Goal: Task Accomplishment & Management: Complete application form

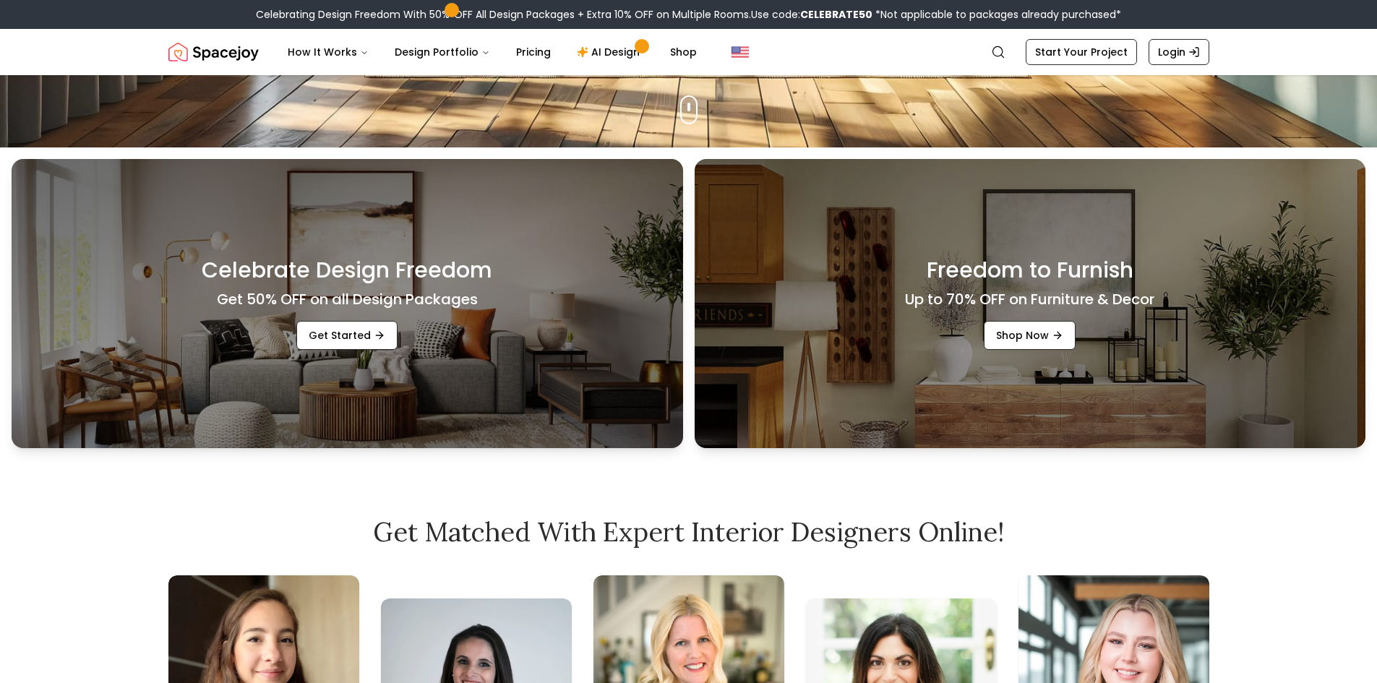
scroll to position [246, 0]
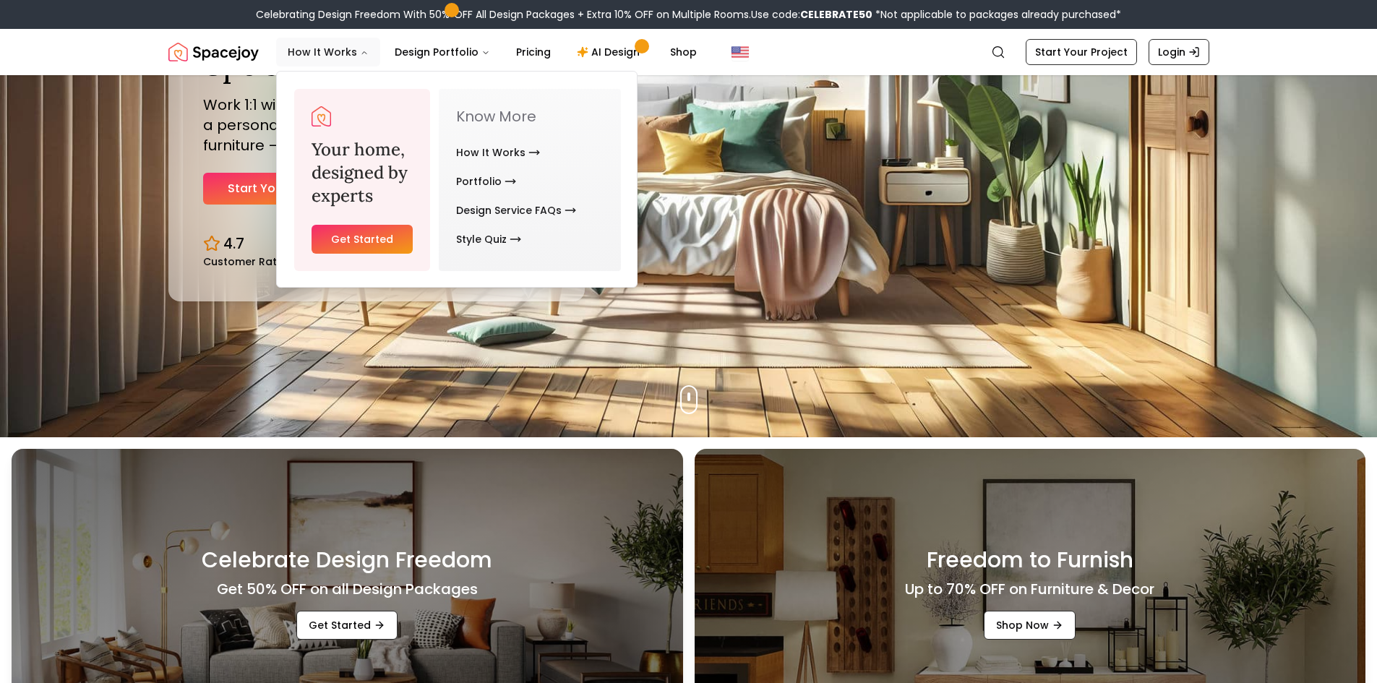
click at [362, 53] on icon "Main" at bounding box center [364, 53] width 4 height 2
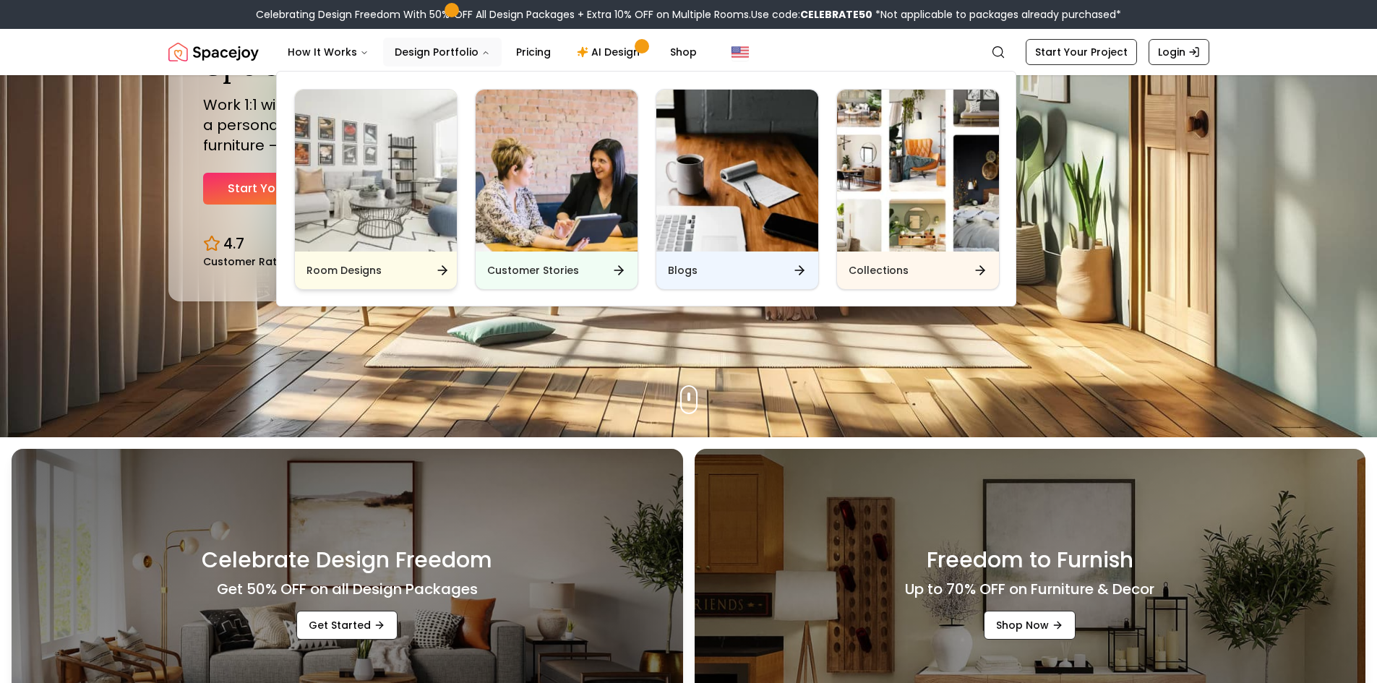
click at [388, 270] on div "Room Designs" at bounding box center [376, 270] width 162 height 38
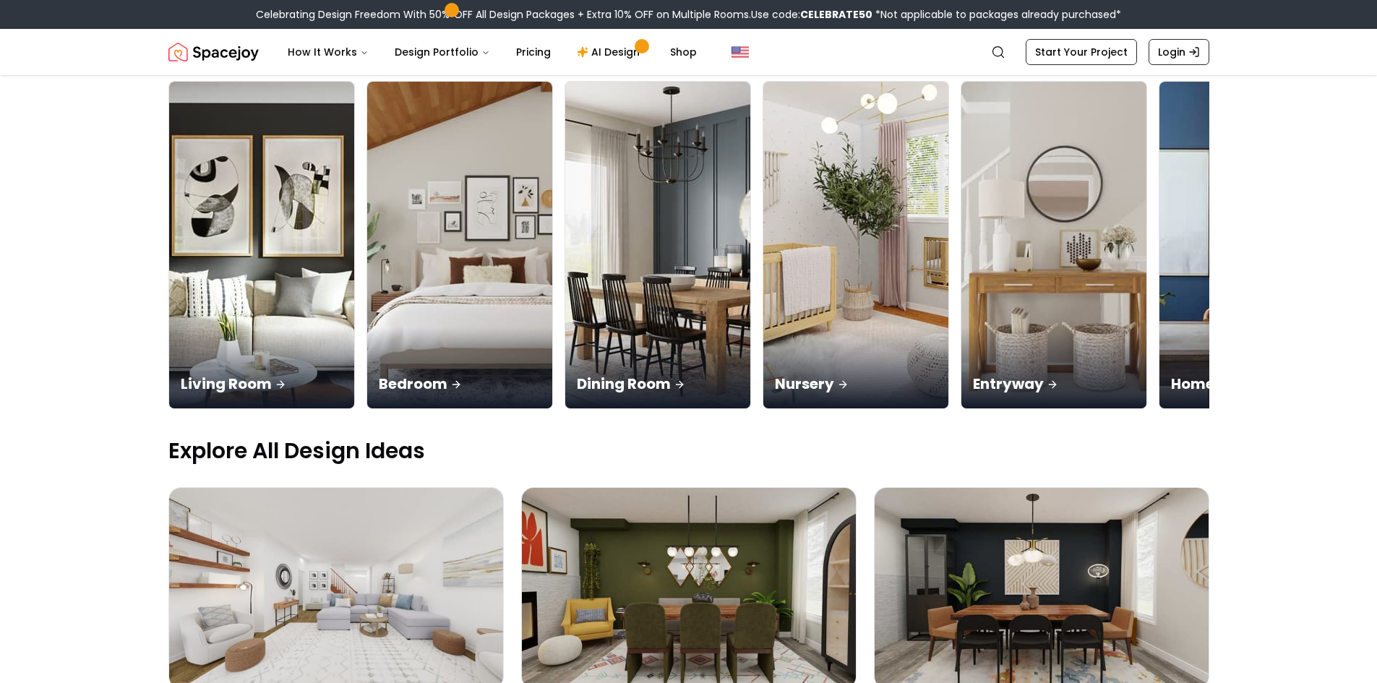
scroll to position [72, 0]
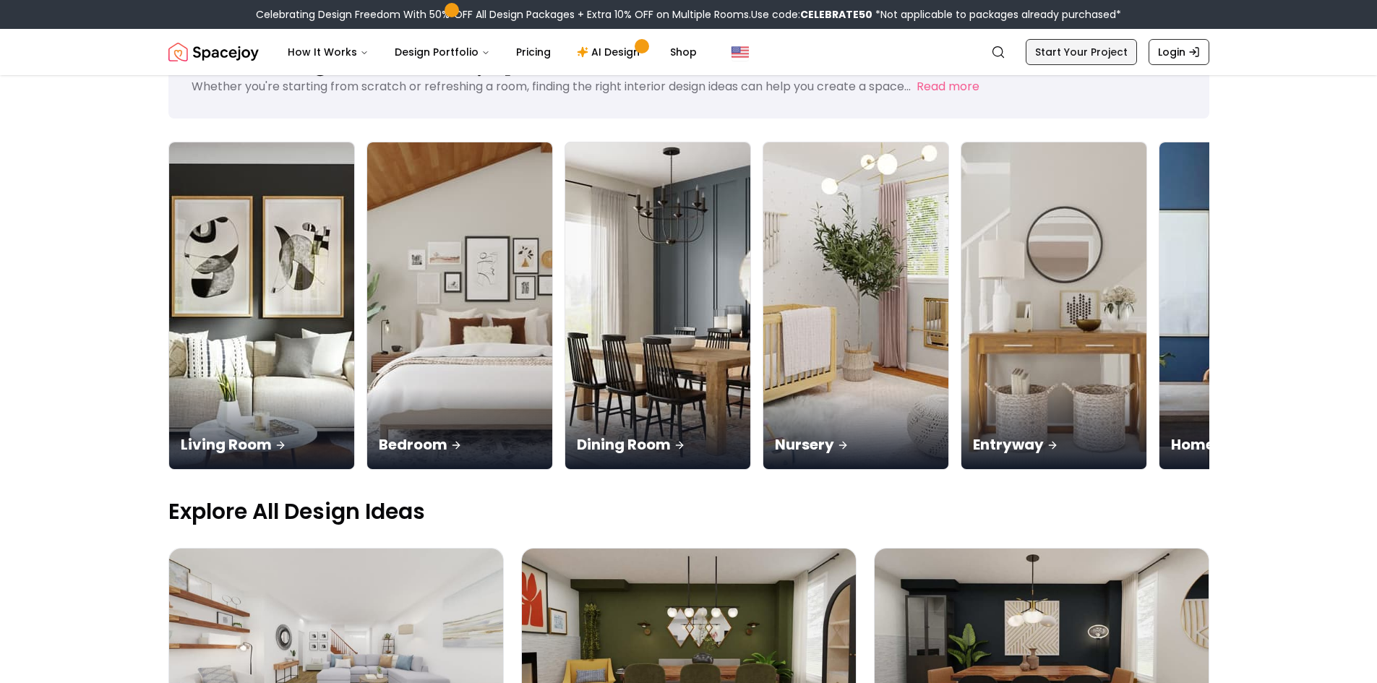
click at [1089, 59] on link "Start Your Project" at bounding box center [1080, 52] width 111 height 26
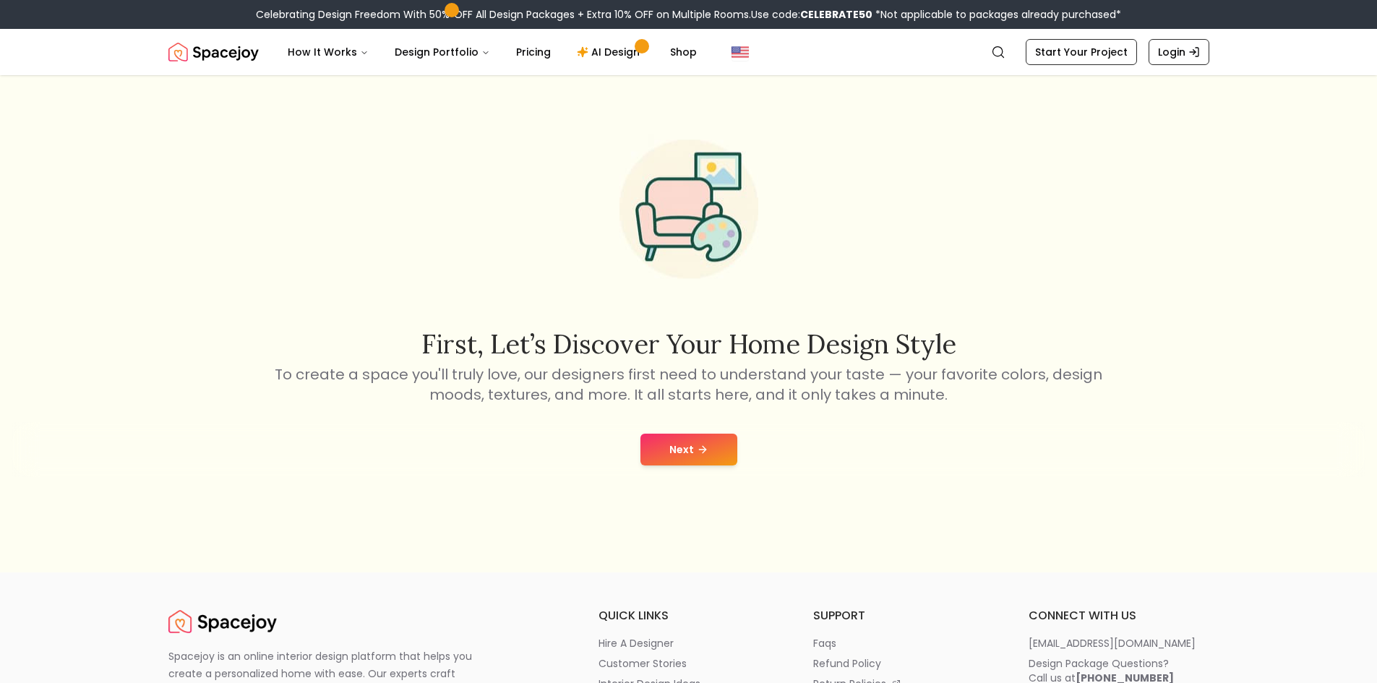
click at [712, 451] on button "Next" at bounding box center [688, 450] width 97 height 32
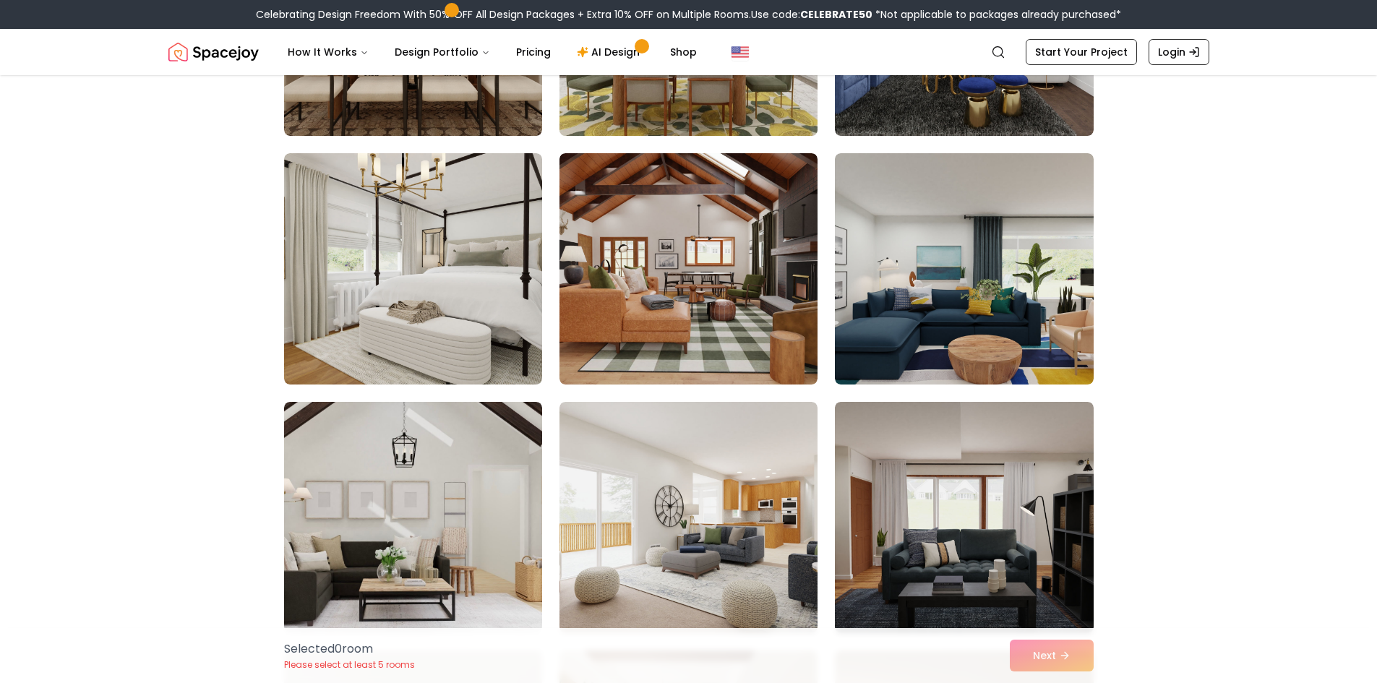
scroll to position [939, 0]
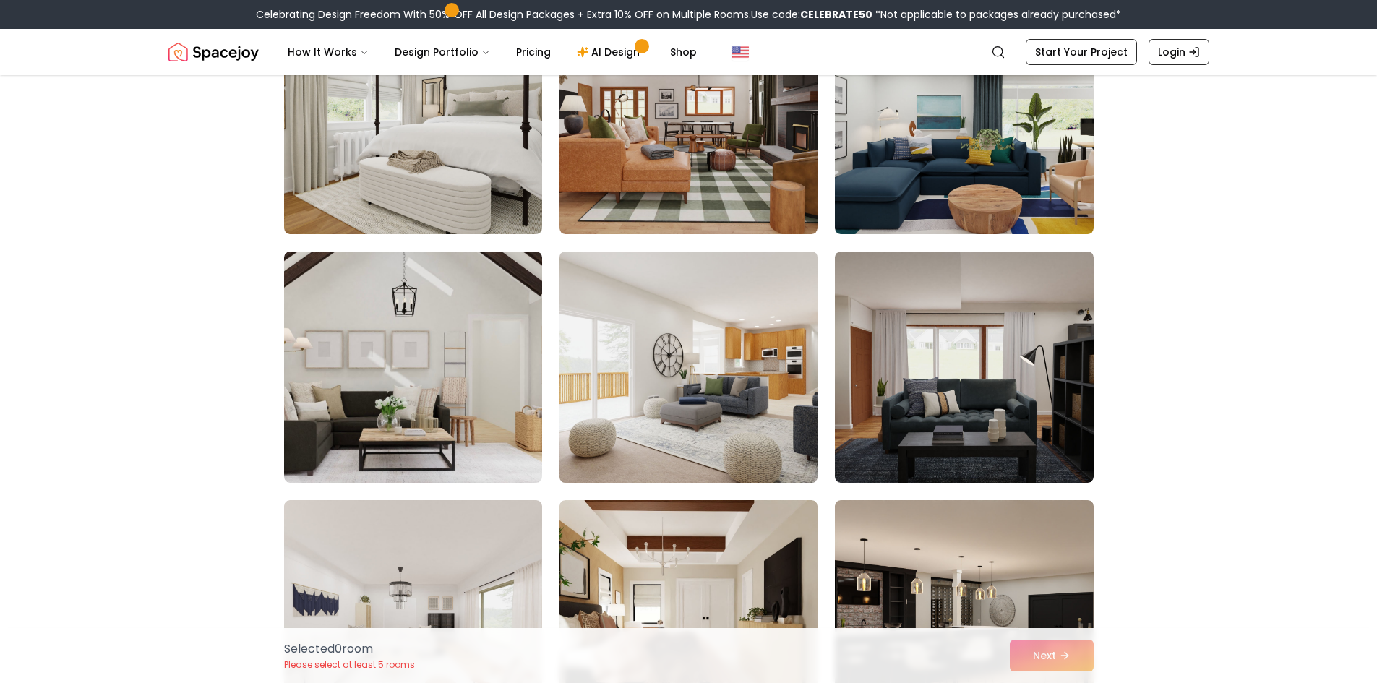
click at [701, 384] on img at bounding box center [688, 367] width 271 height 243
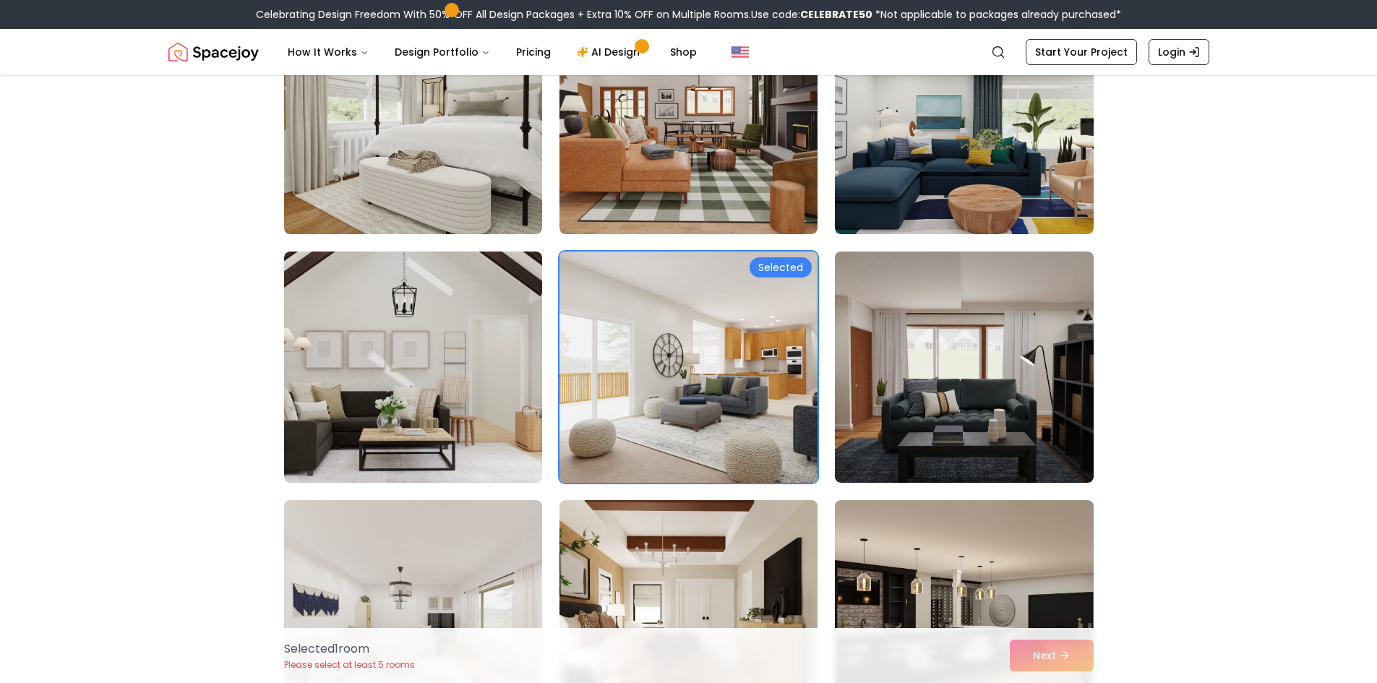
click at [751, 392] on img at bounding box center [688, 367] width 271 height 243
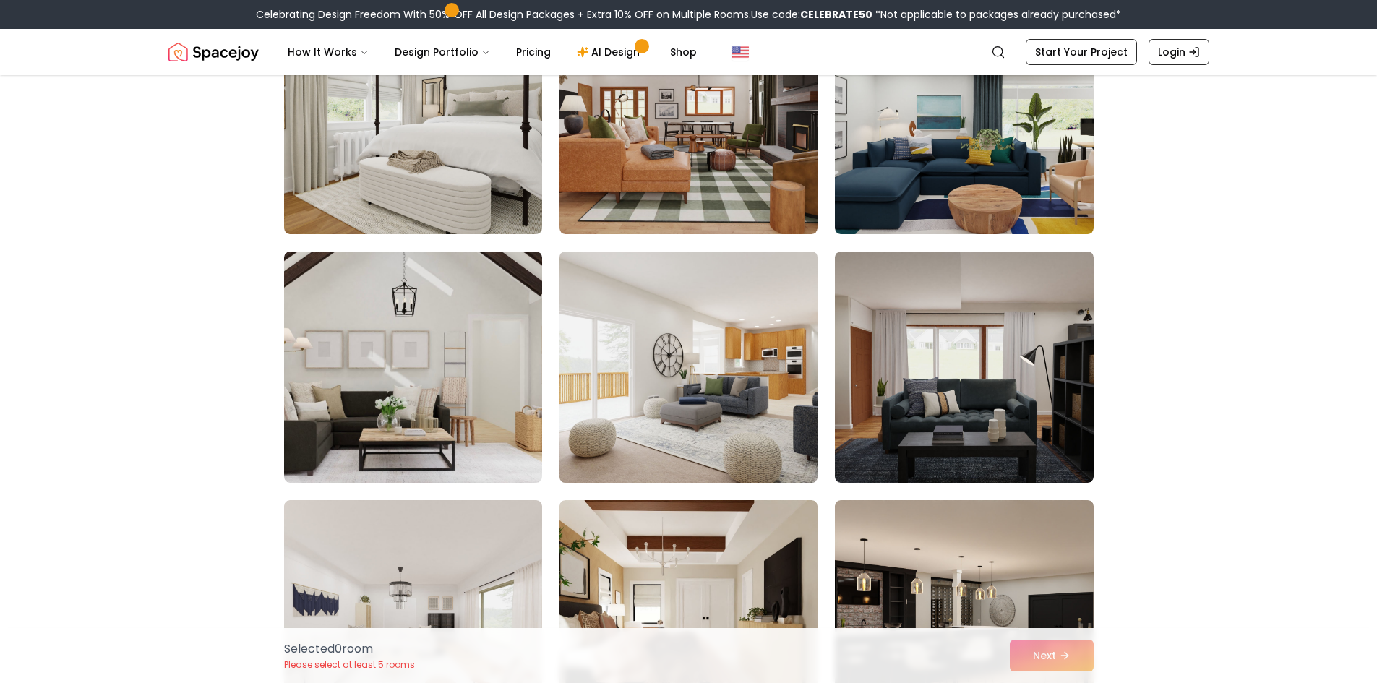
click at [751, 392] on img at bounding box center [688, 367] width 271 height 243
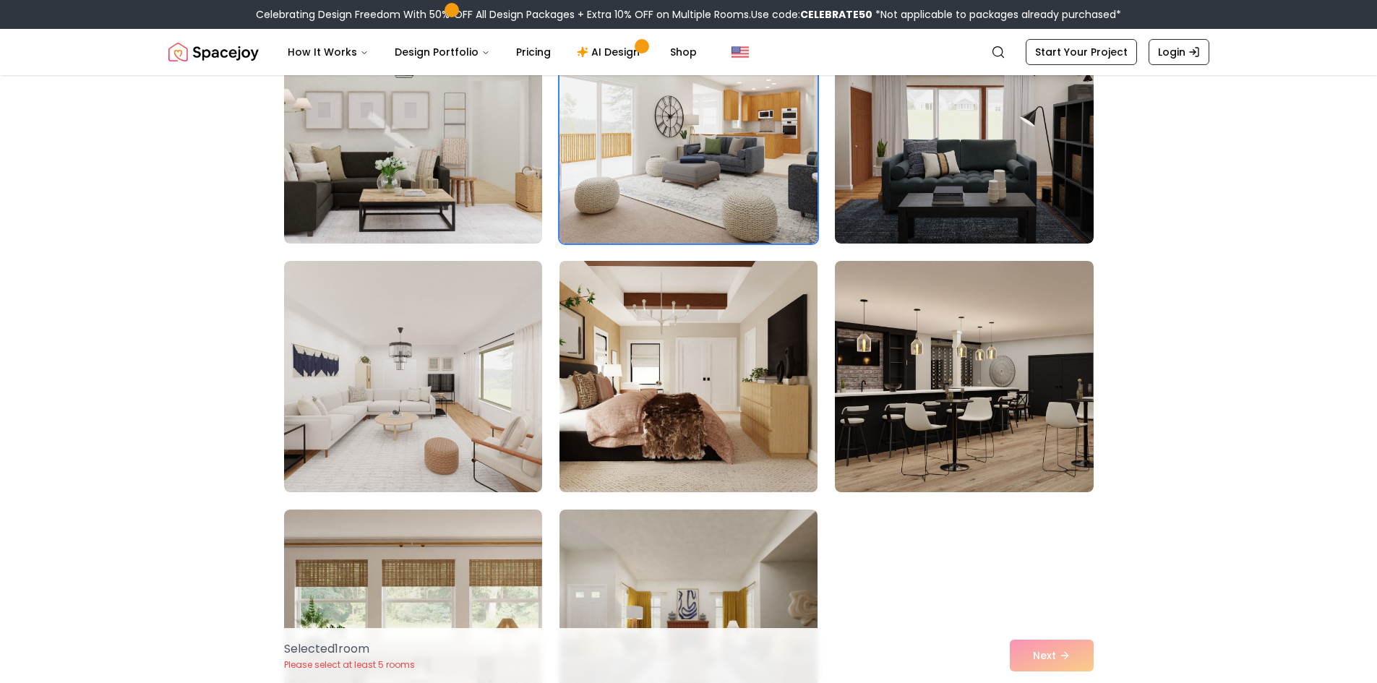
scroll to position [1228, 0]
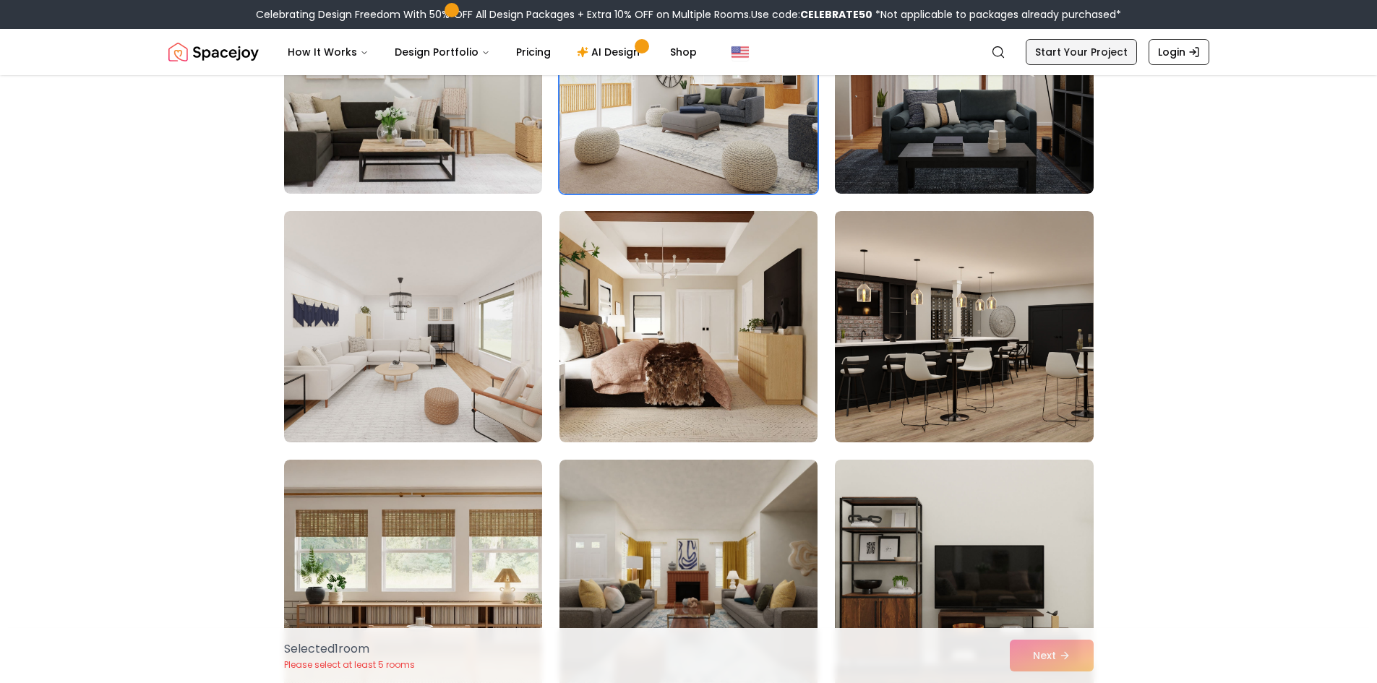
click at [1062, 53] on link "Start Your Project" at bounding box center [1080, 52] width 111 height 26
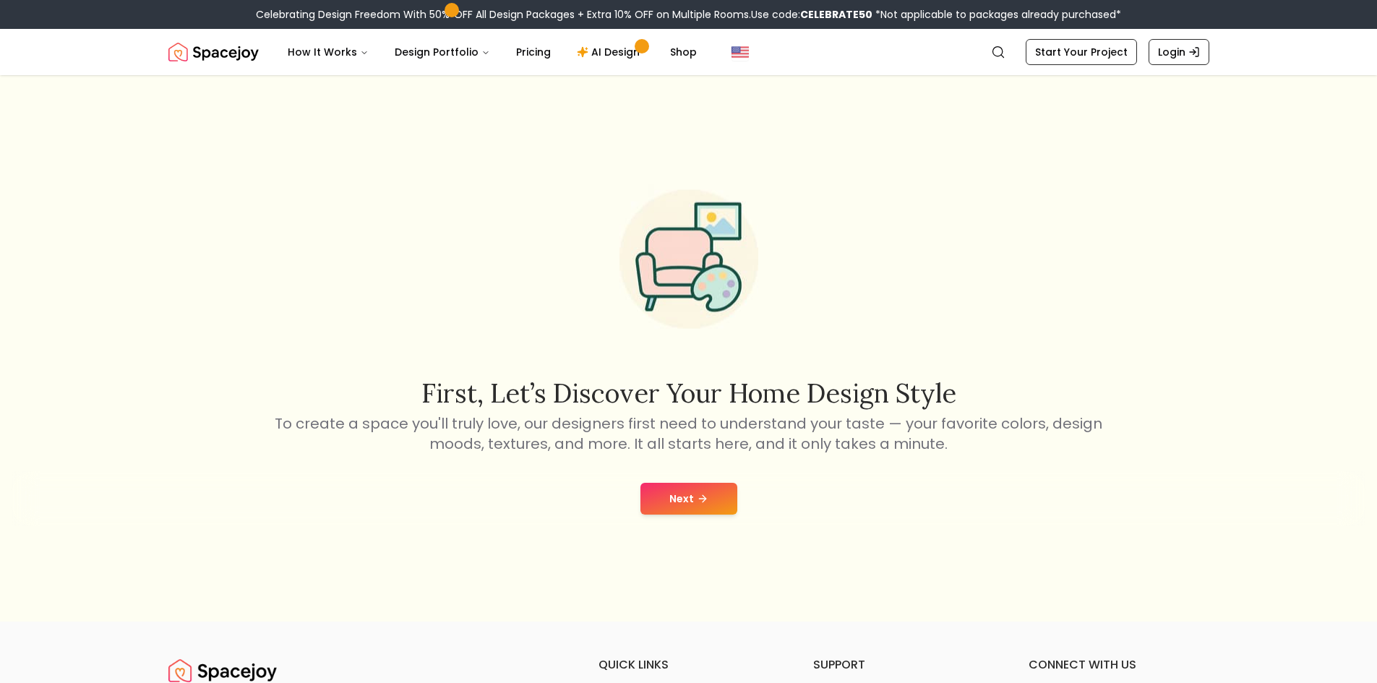
click at [722, 499] on button "Next" at bounding box center [688, 499] width 97 height 32
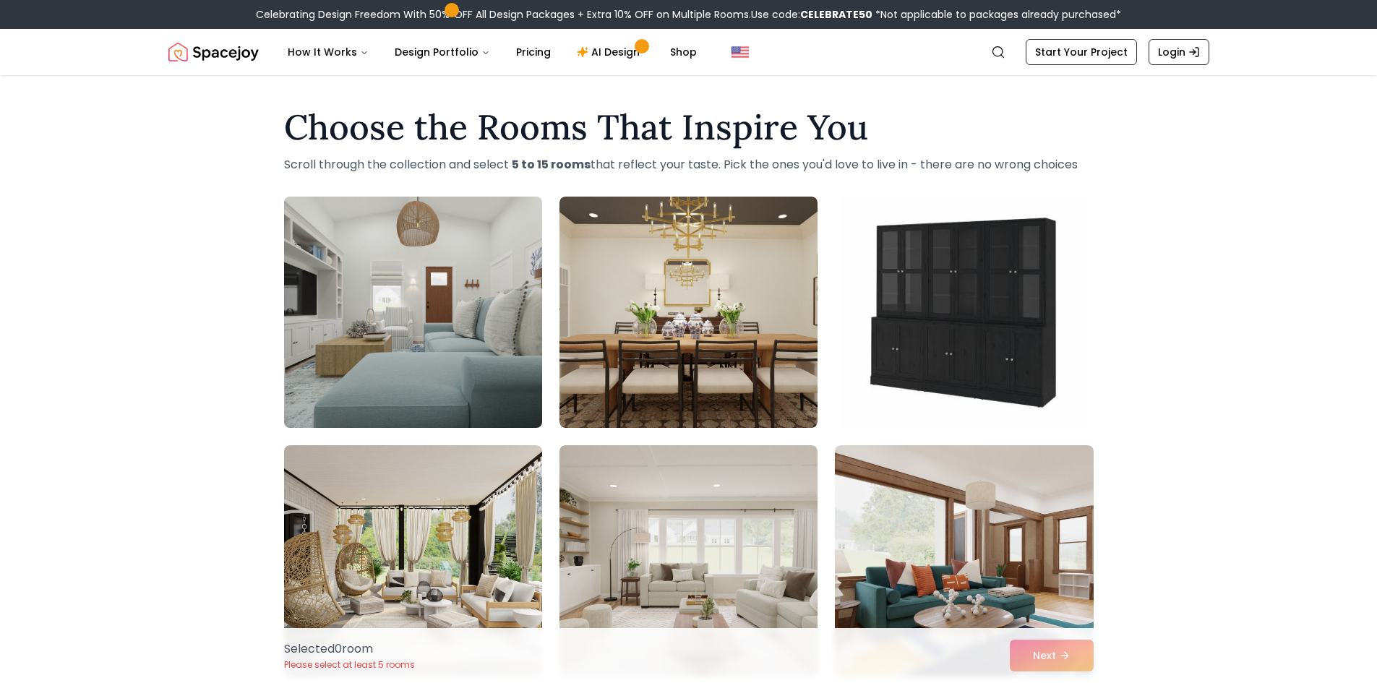
click at [489, 280] on img at bounding box center [412, 312] width 271 height 243
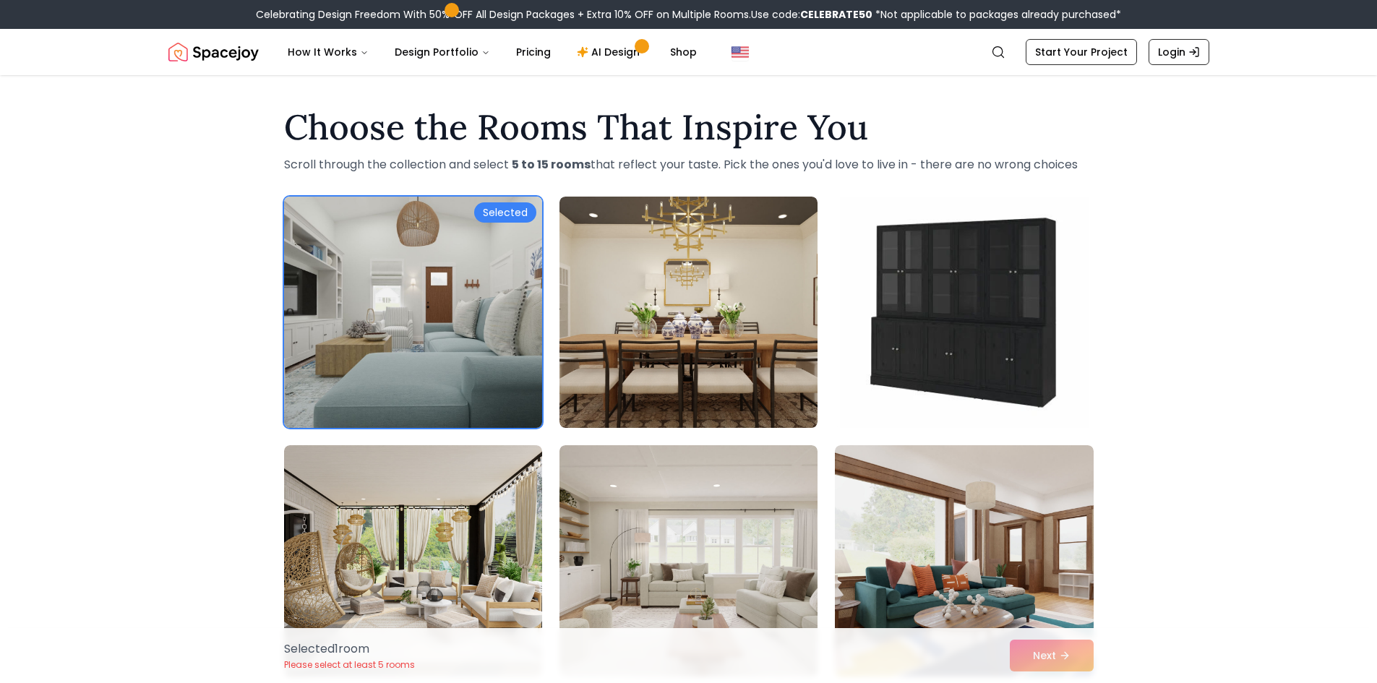
click at [486, 207] on div "Selected" at bounding box center [505, 212] width 62 height 20
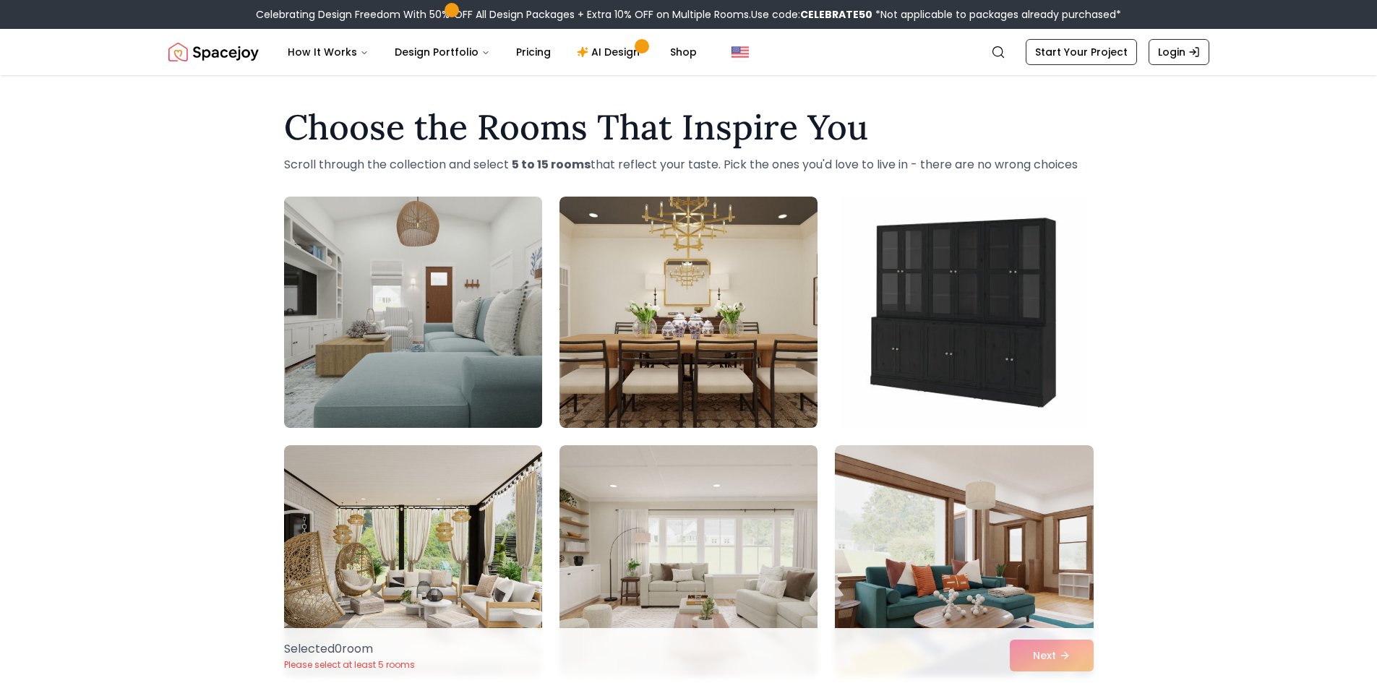
click at [490, 228] on img at bounding box center [412, 312] width 271 height 243
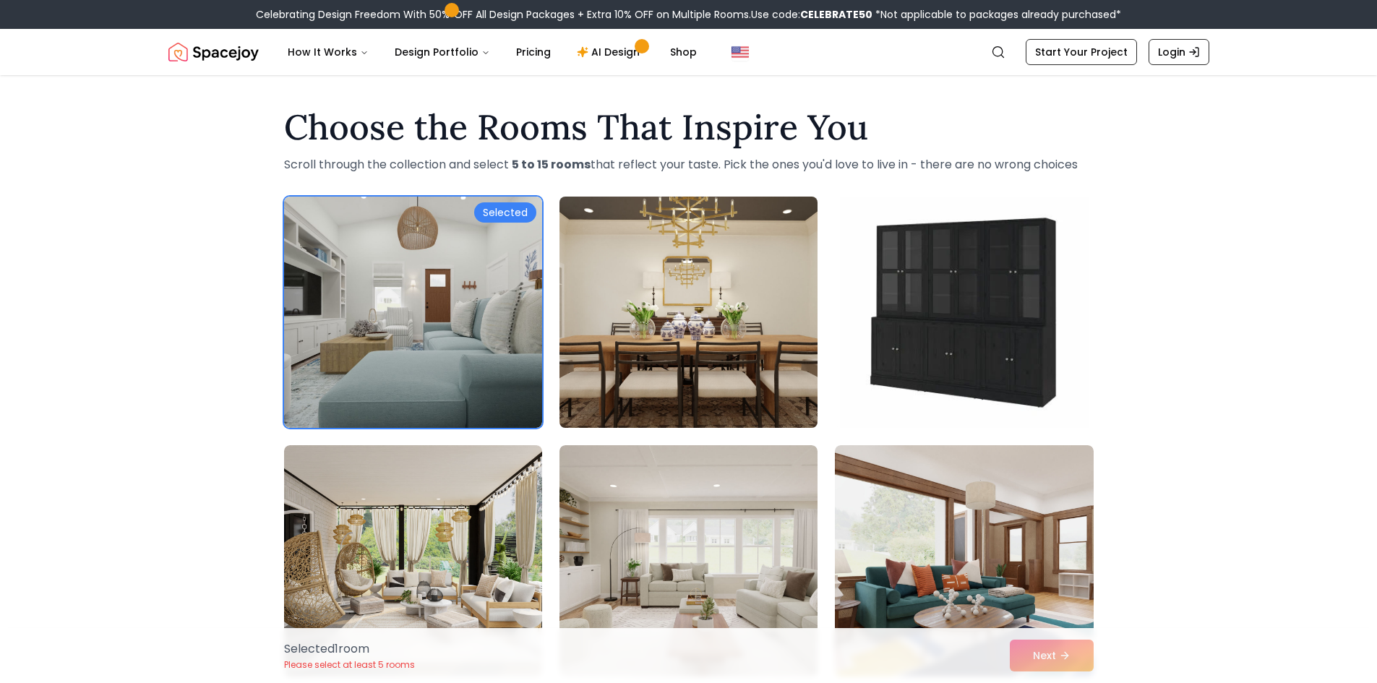
click at [698, 223] on img at bounding box center [688, 312] width 271 height 243
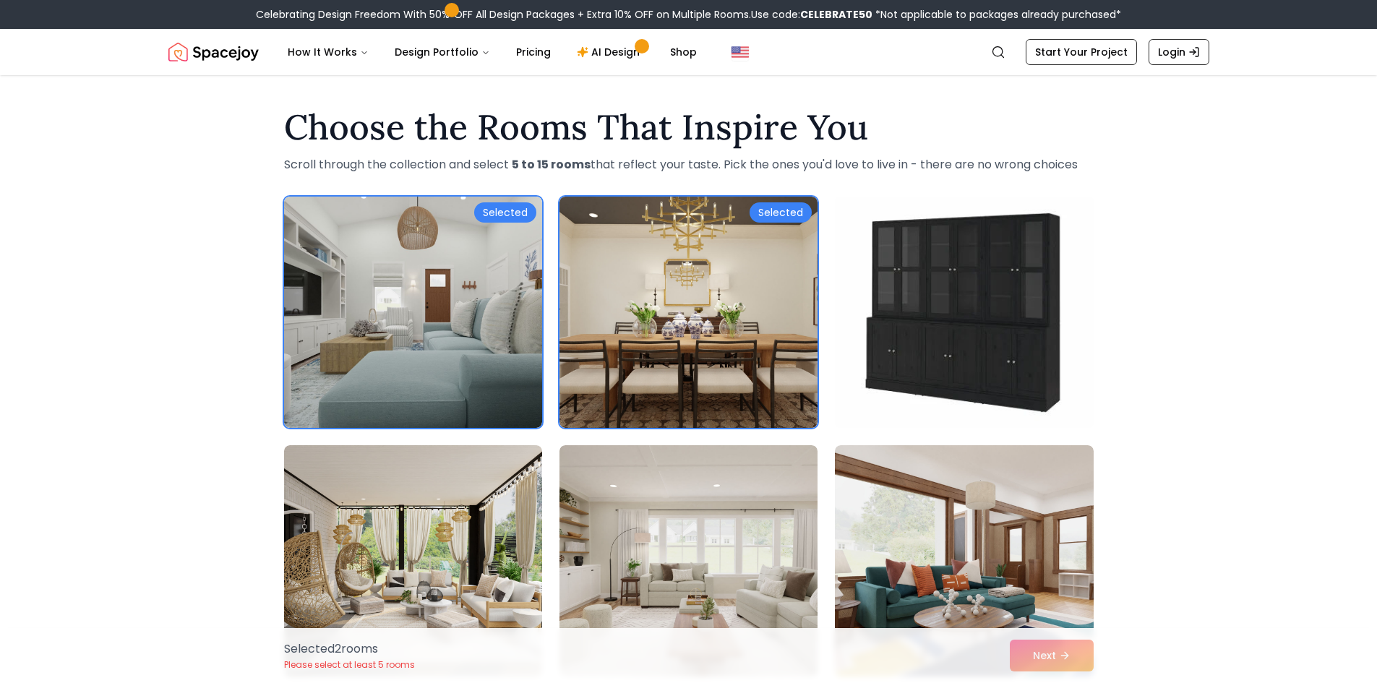
click at [868, 223] on img at bounding box center [963, 312] width 271 height 243
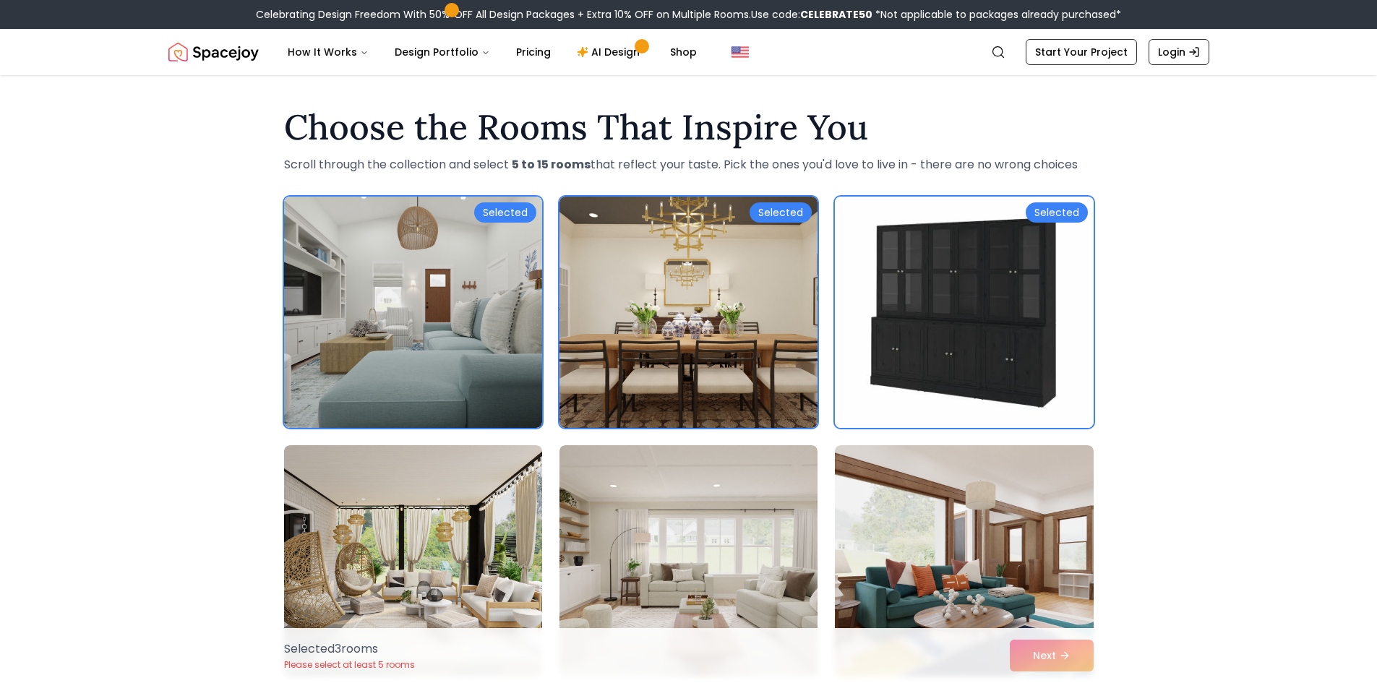
click at [546, 437] on div "Selected Selected Selected" at bounding box center [688, 685] width 809 height 977
click at [512, 494] on img at bounding box center [412, 560] width 271 height 243
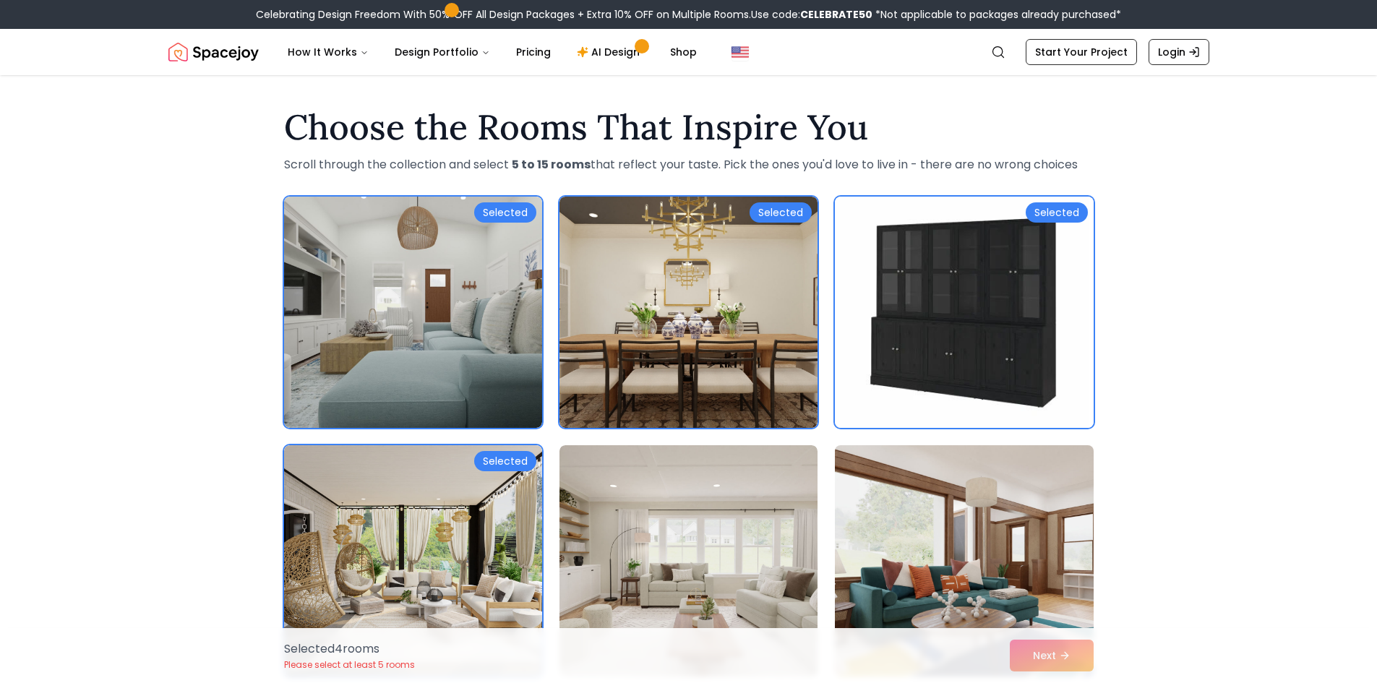
click at [883, 472] on img at bounding box center [963, 560] width 271 height 243
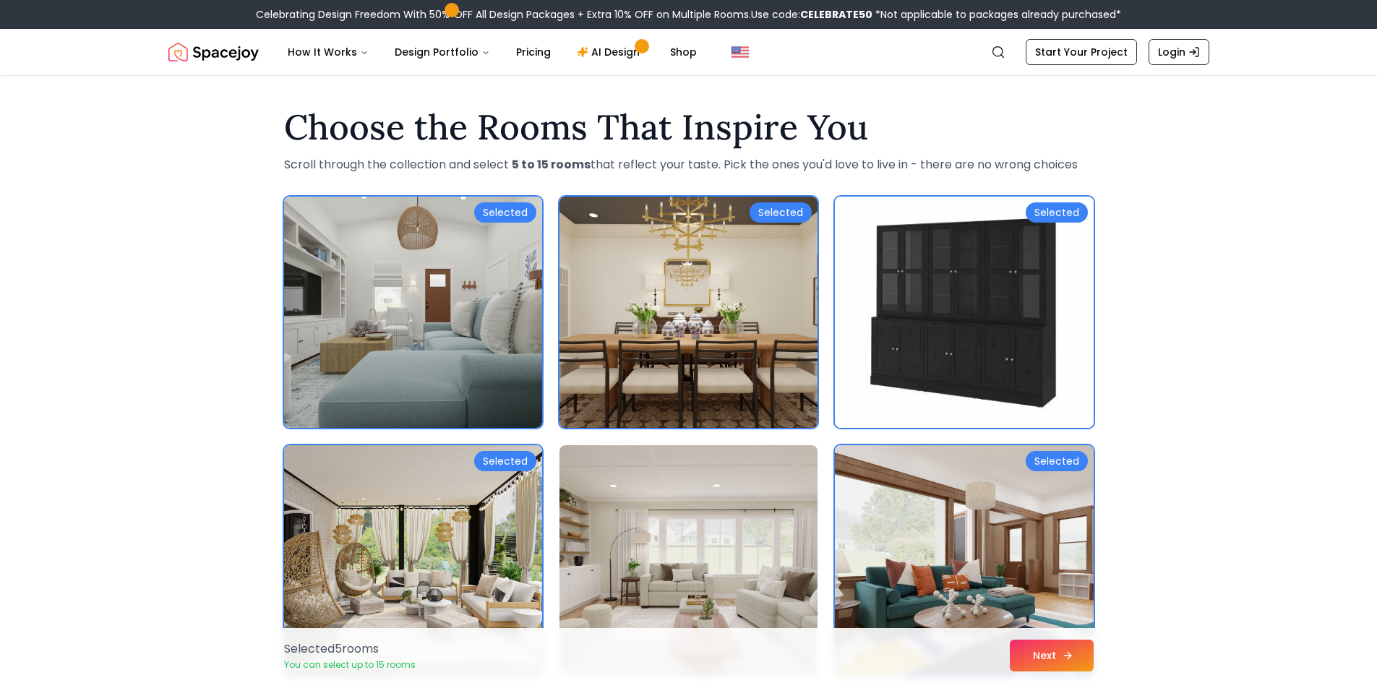
click at [1067, 664] on button "Next" at bounding box center [1051, 656] width 84 height 32
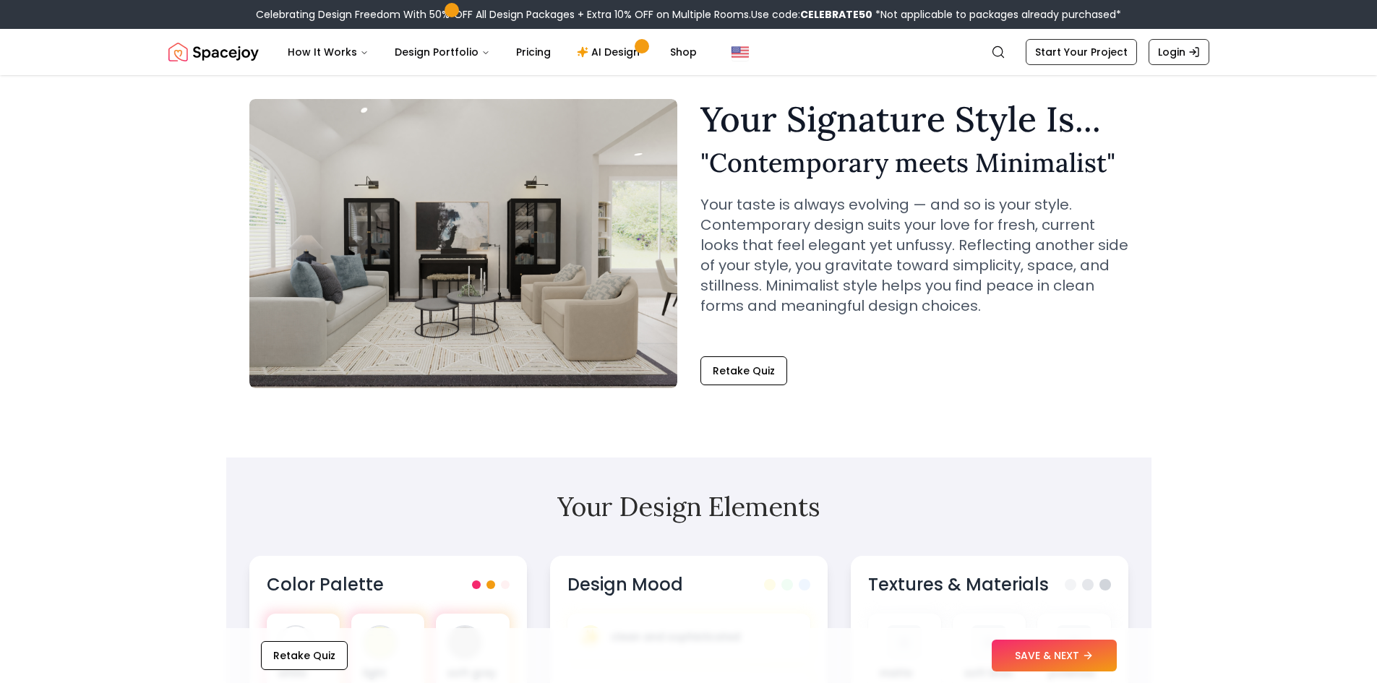
scroll to position [361, 0]
